Goal: Transaction & Acquisition: Purchase product/service

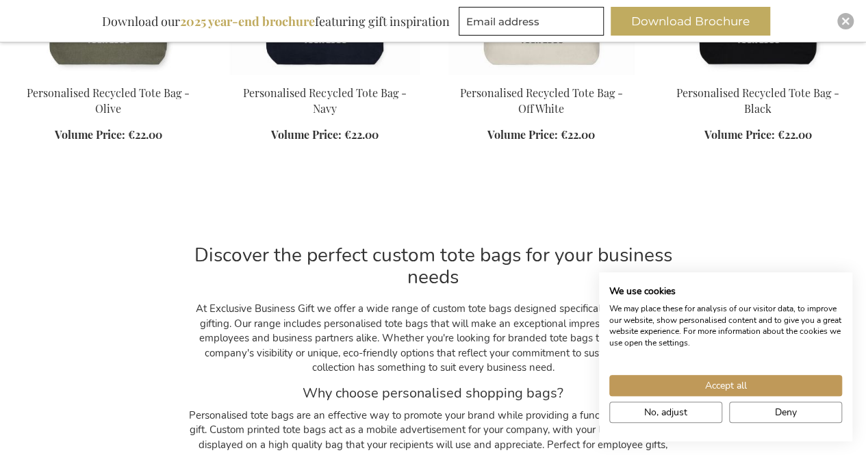
scroll to position [1025, 0]
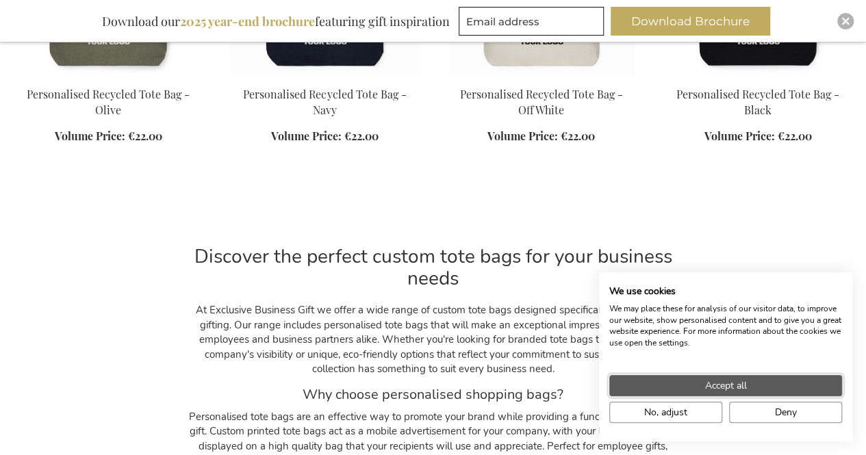
click at [738, 387] on span "Accept all" at bounding box center [726, 385] width 42 height 14
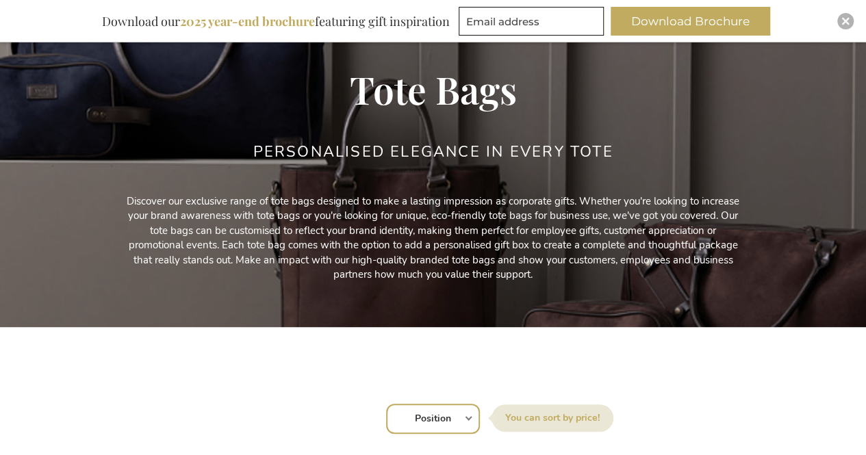
scroll to position [274, 0]
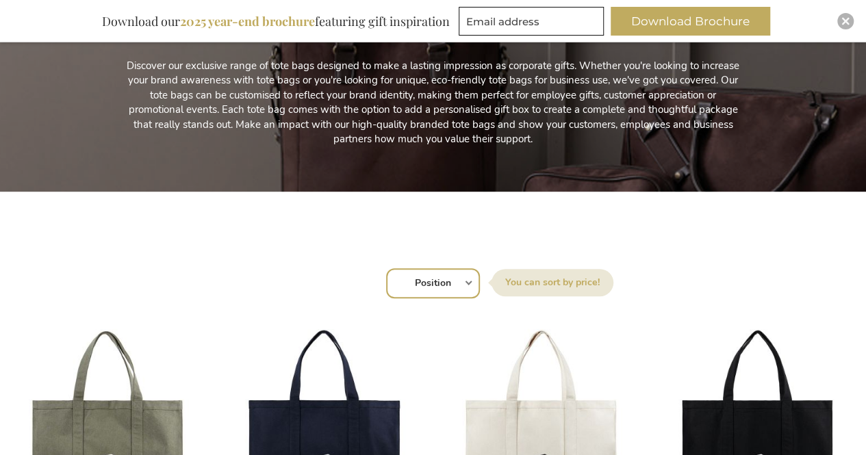
click at [462, 283] on select "Position Best Sellers Most Viewed New Biggest Saving Price: low to high Price: …" at bounding box center [433, 283] width 94 height 30
select select "price_desc"
click at [386, 268] on select "Position Best Sellers Most Viewed New Biggest Saving Price: low to high Price: …" at bounding box center [433, 283] width 94 height 30
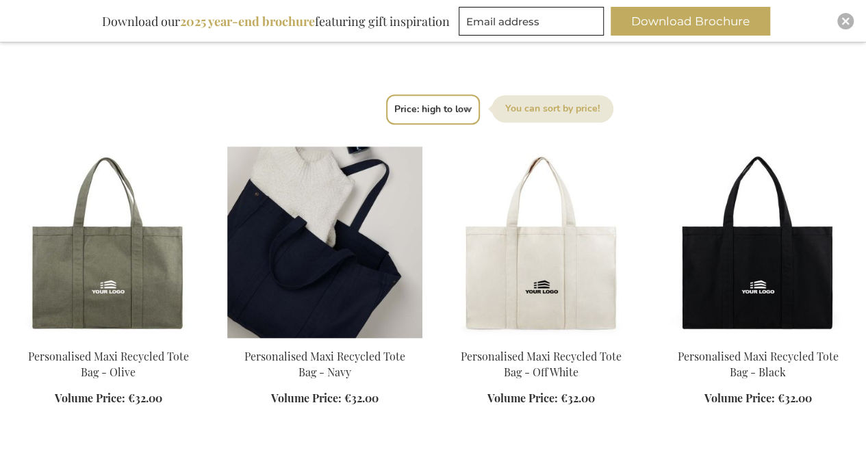
scroll to position [479, 0]
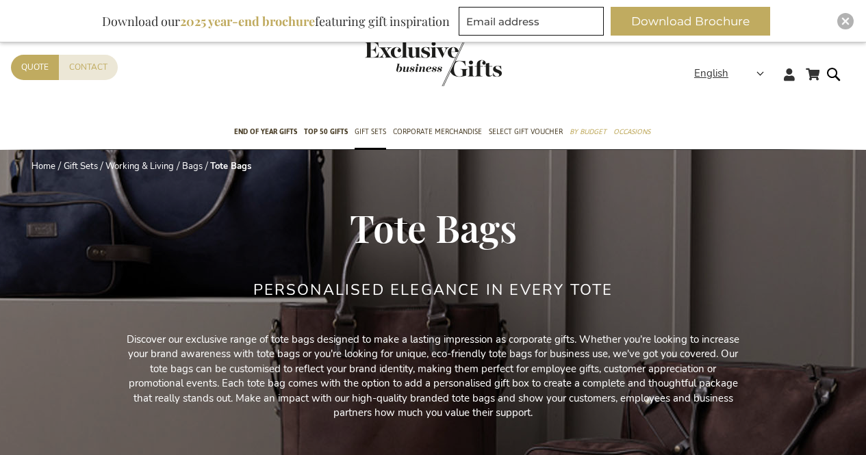
select select "price_desc"
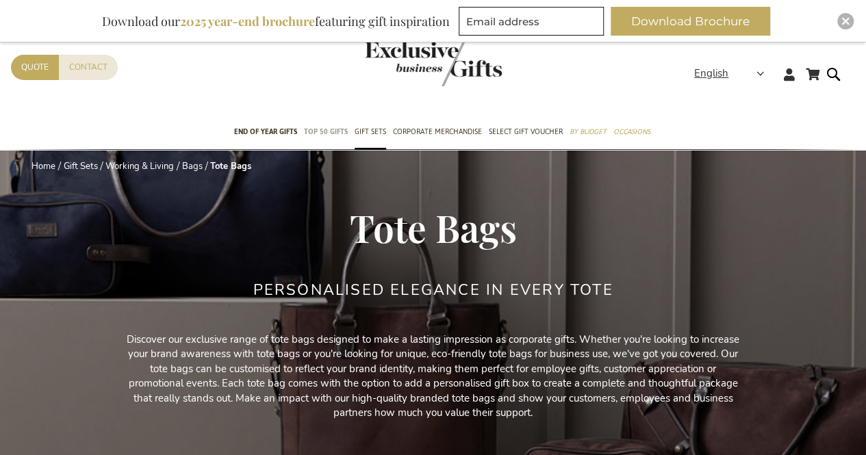
click at [326, 131] on span "TOP 50 Gifts" at bounding box center [326, 132] width 44 height 14
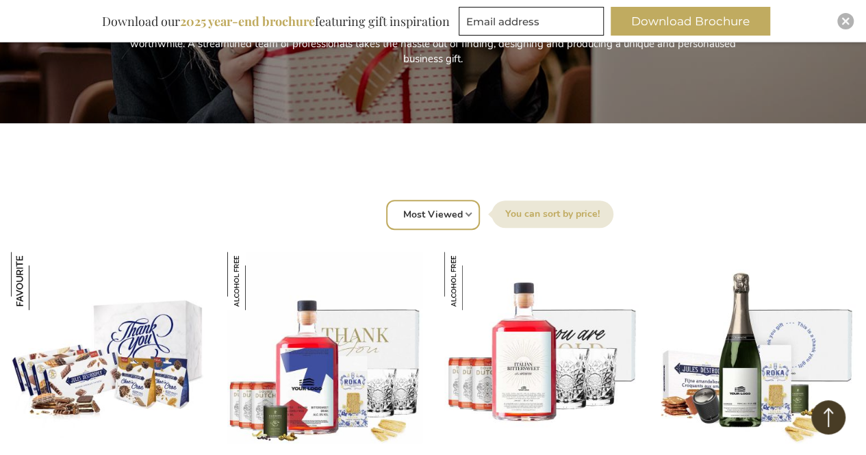
scroll to position [548, 0]
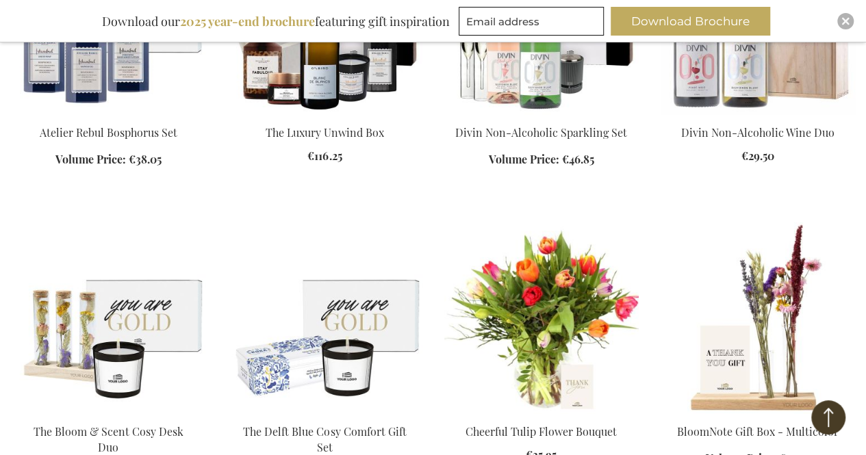
scroll to position [2190, 0]
